Goal: Check status: Check status

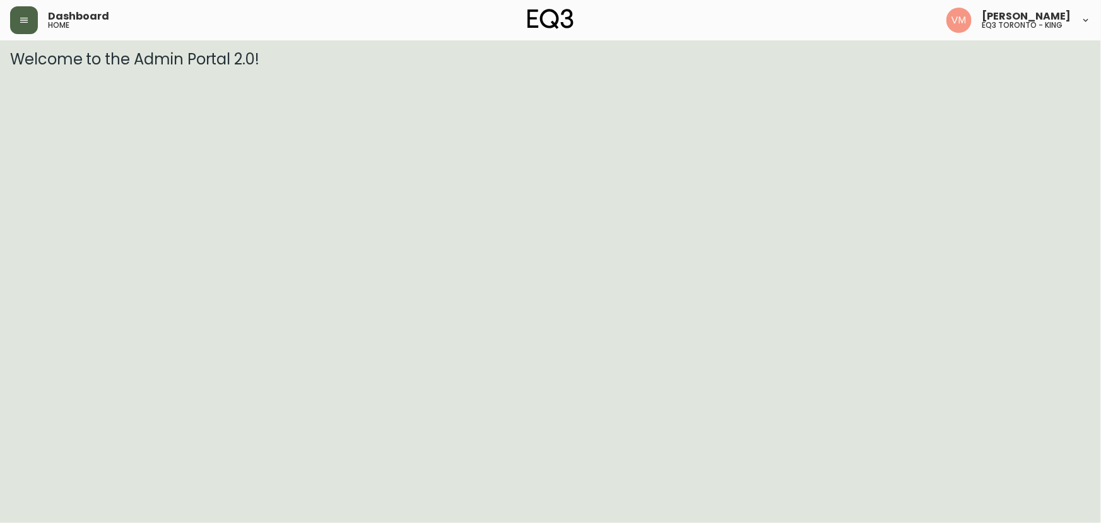
click at [18, 21] on button "button" at bounding box center [24, 20] width 28 height 28
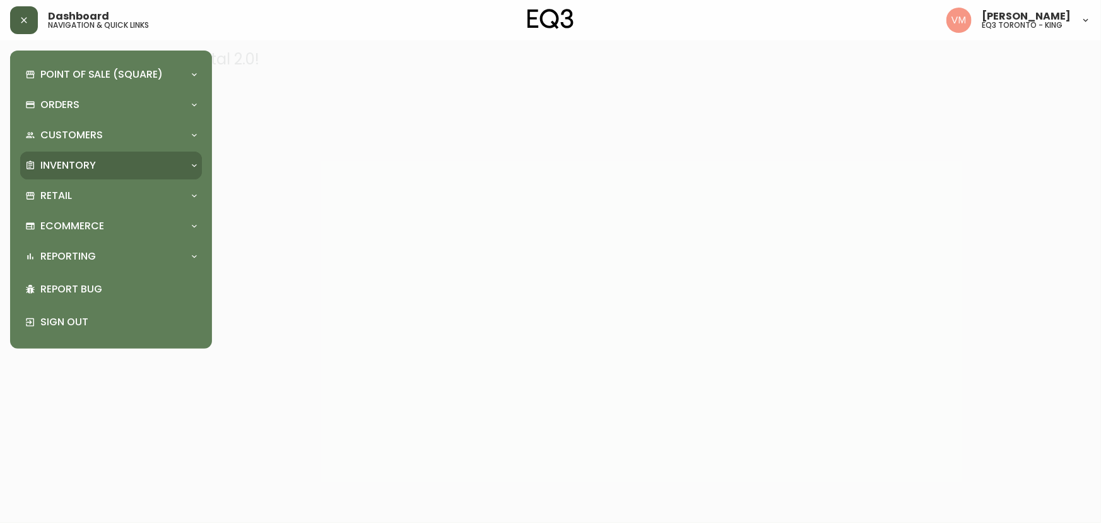
click at [68, 170] on p "Inventory" at bounding box center [68, 165] width 56 height 14
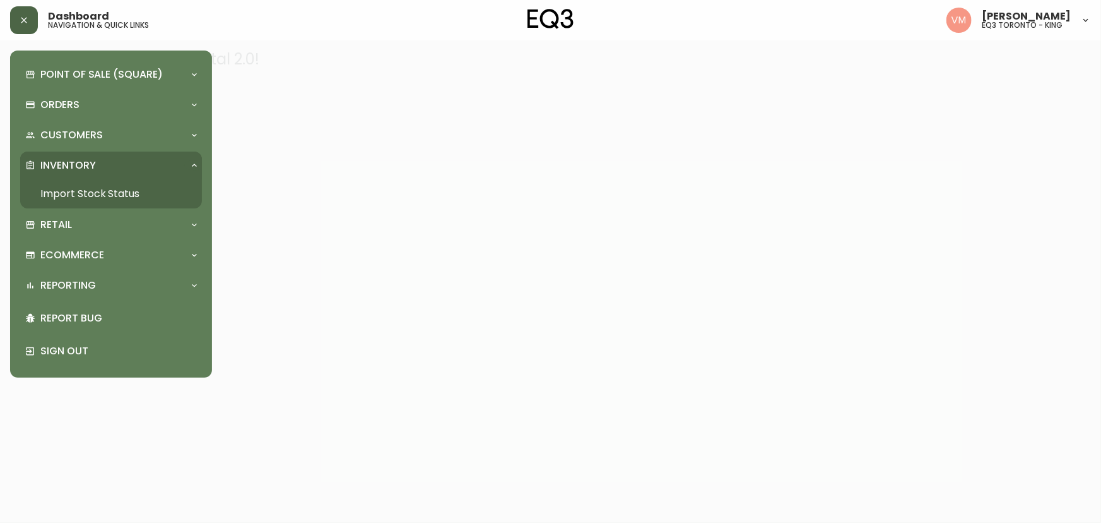
click at [68, 190] on link "Import Stock Status" at bounding box center [111, 193] width 182 height 29
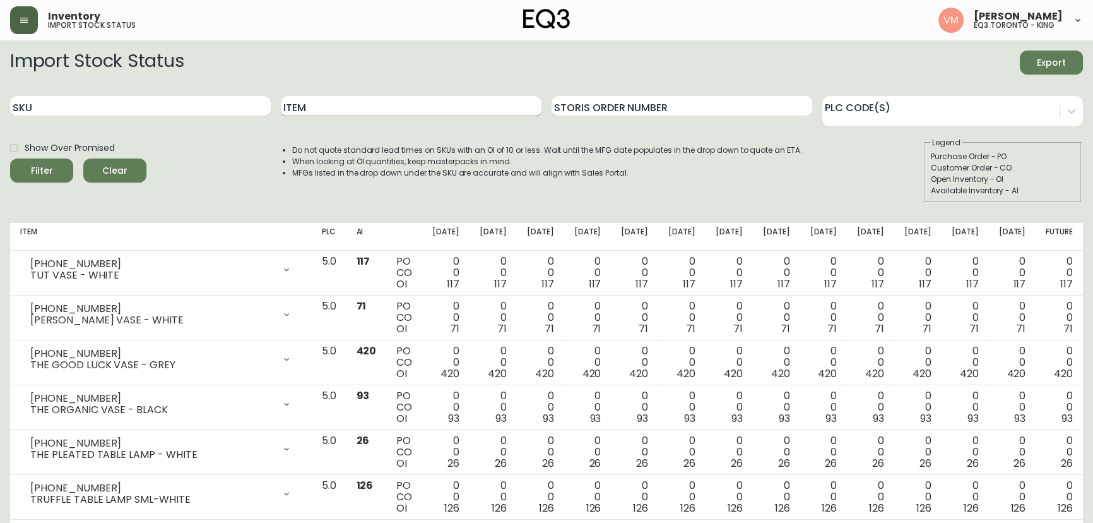
click at [364, 108] on input "Item" at bounding box center [411, 106] width 261 height 20
type input "TARTAN"
click at [10, 158] on button "Filter" at bounding box center [41, 170] width 63 height 24
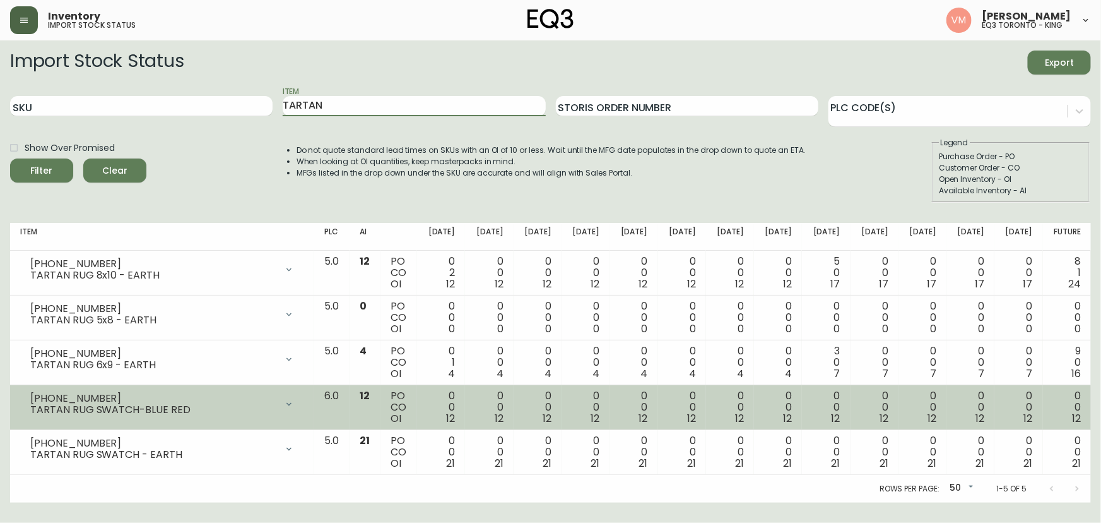
click at [173, 399] on div "[PHONE_NUMBER]" at bounding box center [153, 398] width 246 height 11
click at [183, 396] on div "[PHONE_NUMBER]" at bounding box center [153, 398] width 246 height 11
drag, startPoint x: 189, startPoint y: 415, endPoint x: 141, endPoint y: 412, distance: 48.7
click at [141, 412] on div "[PHONE_NUMBER] TARTAN RUG SWATCH-BLUE RED" at bounding box center [162, 404] width 284 height 28
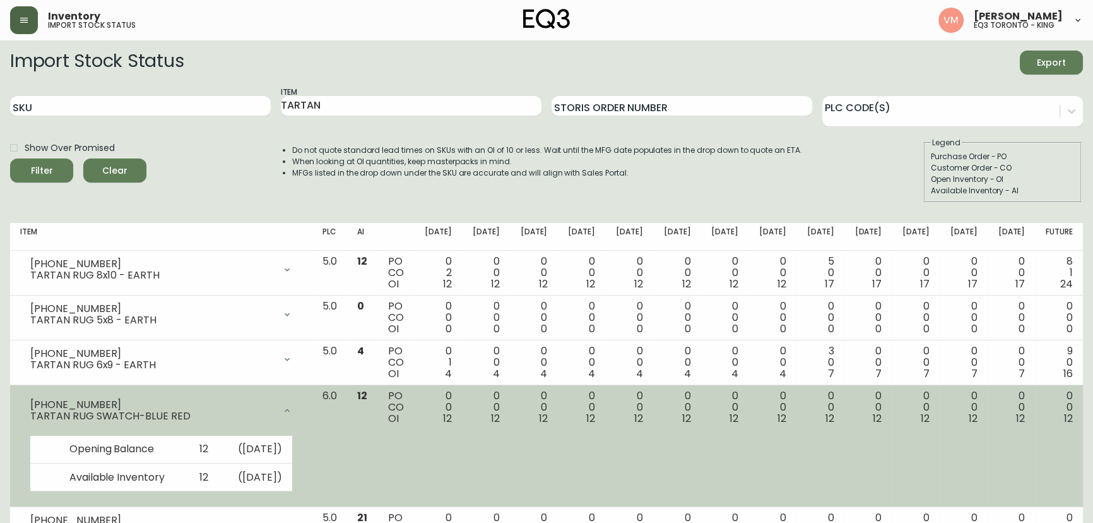
click at [188, 398] on div "[PHONE_NUMBER] TARTAN RUG SWATCH-BLUE RED" at bounding box center [161, 410] width 282 height 40
